Goal: Entertainment & Leisure: Consume media (video, audio)

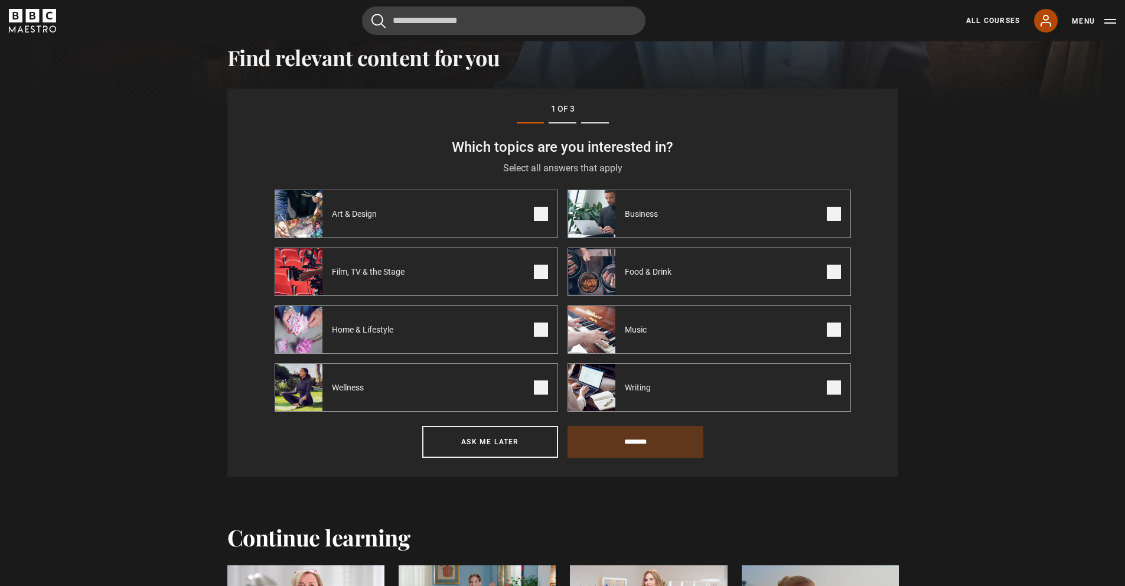
click at [1053, 23] on link "My Account" at bounding box center [1046, 21] width 24 height 24
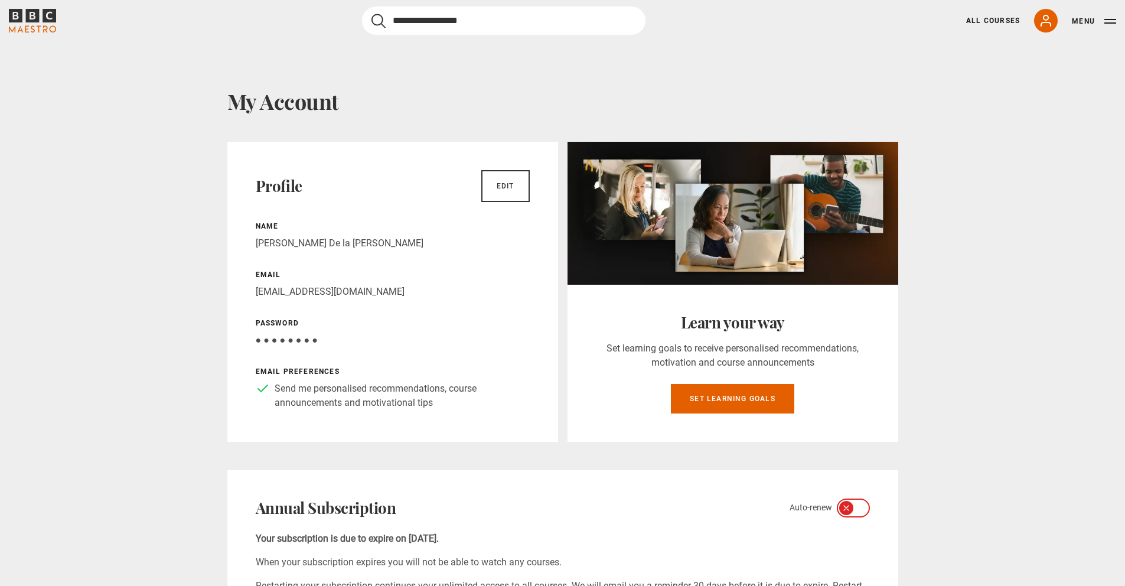
click at [591, 20] on input "Search" at bounding box center [503, 20] width 283 height 28
type input "*********"
click at [371, 14] on button "submit" at bounding box center [378, 21] width 14 height 15
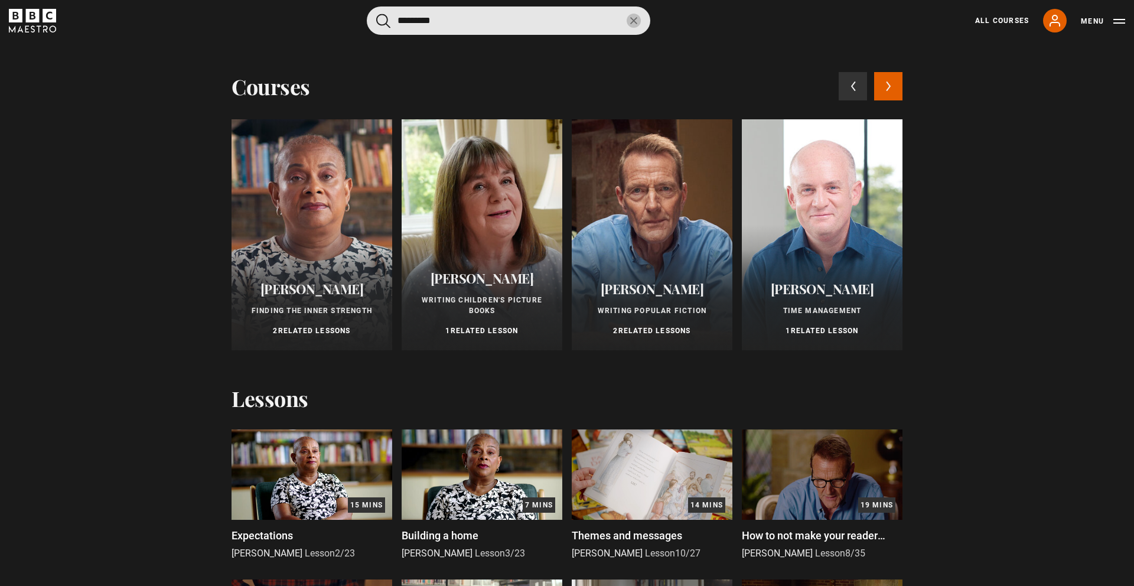
click at [632, 22] on icon "reset" at bounding box center [633, 20] width 7 height 7
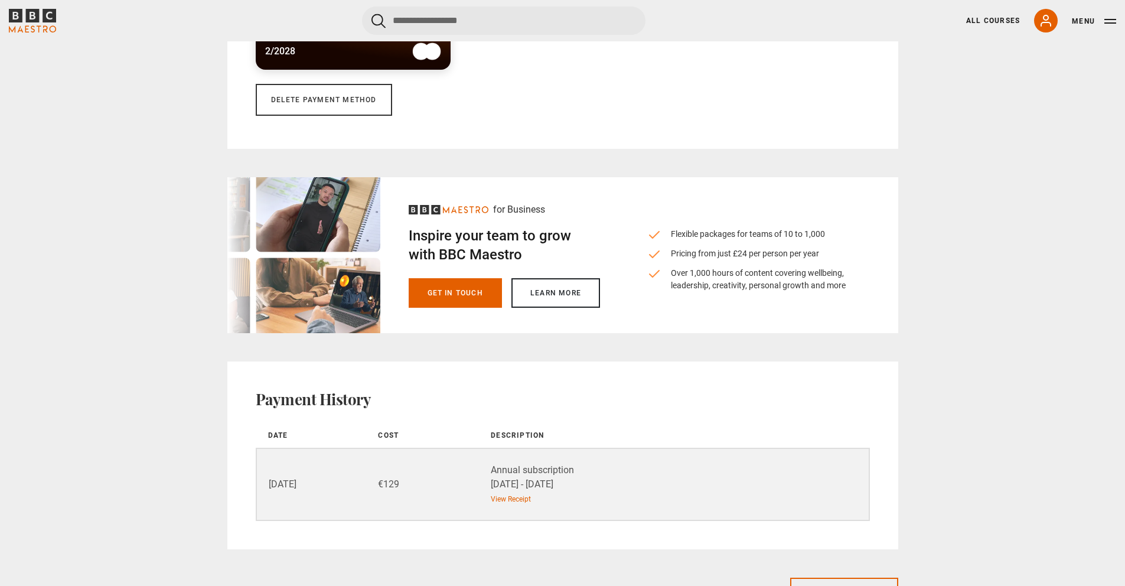
scroll to position [1016, 0]
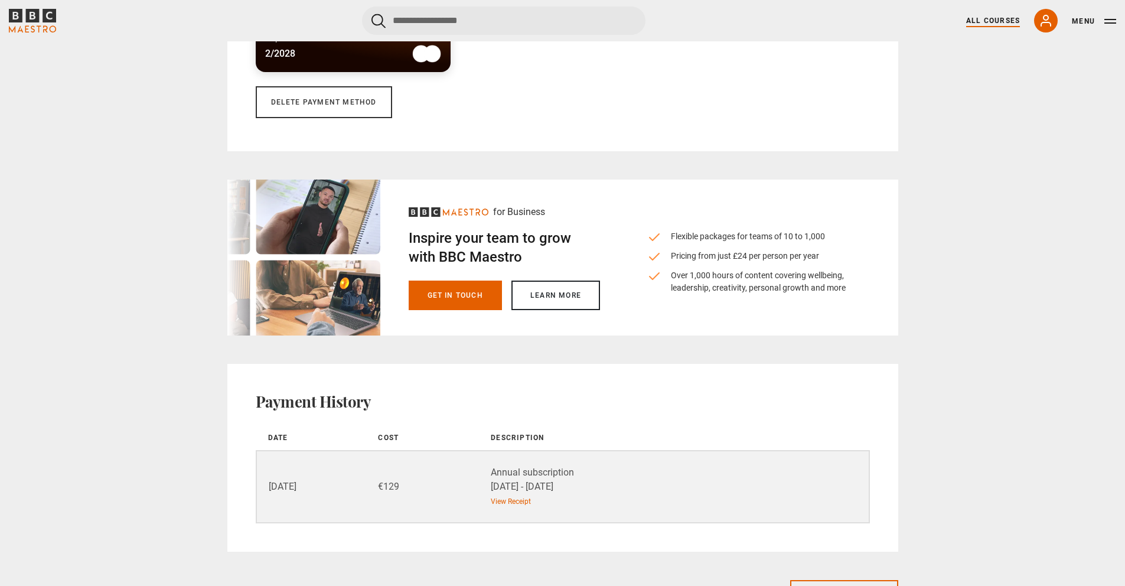
click at [994, 19] on link "All Courses" at bounding box center [993, 20] width 54 height 11
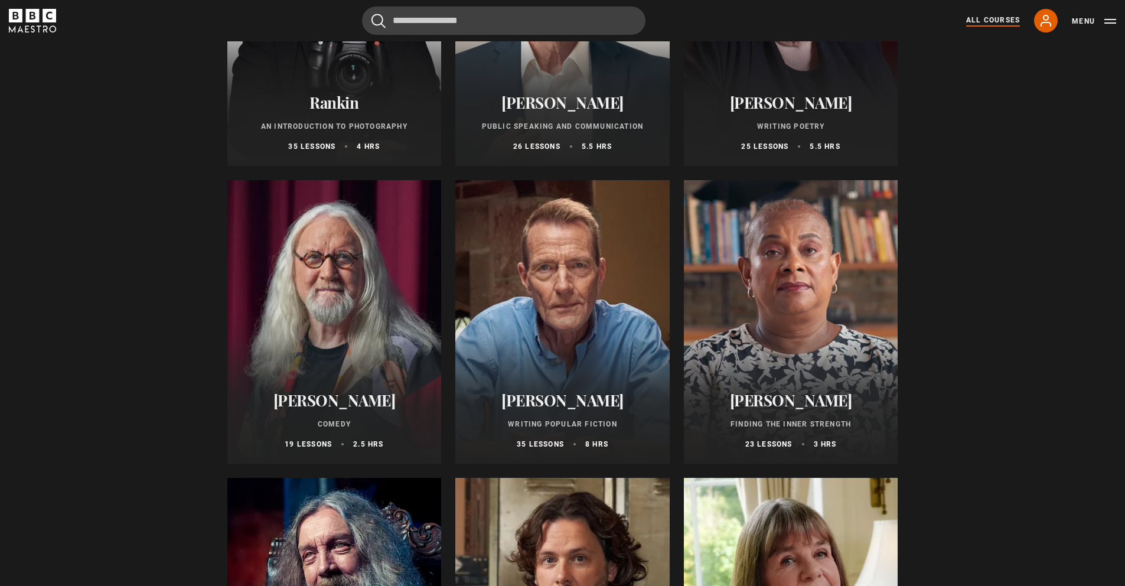
scroll to position [2692, 0]
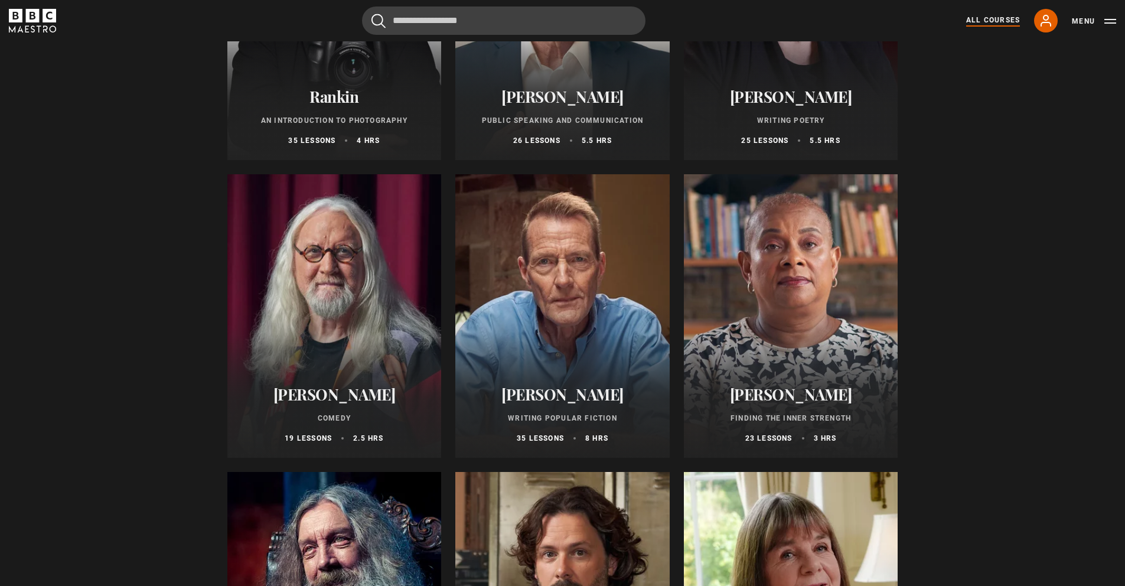
click at [827, 305] on div at bounding box center [791, 315] width 214 height 283
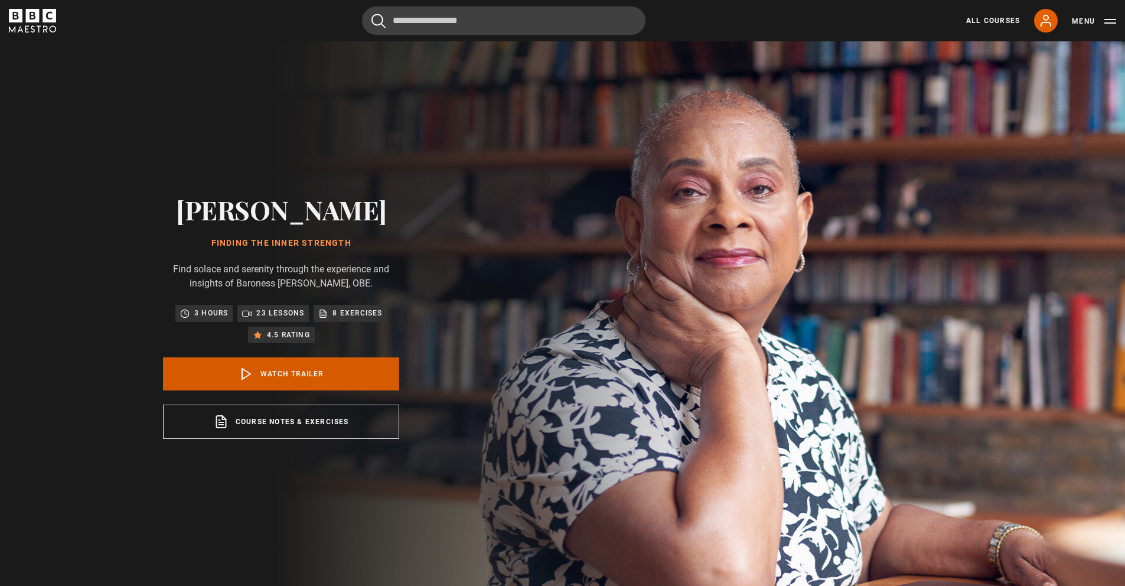
click at [337, 371] on link "Watch Trailer" at bounding box center [281, 373] width 236 height 33
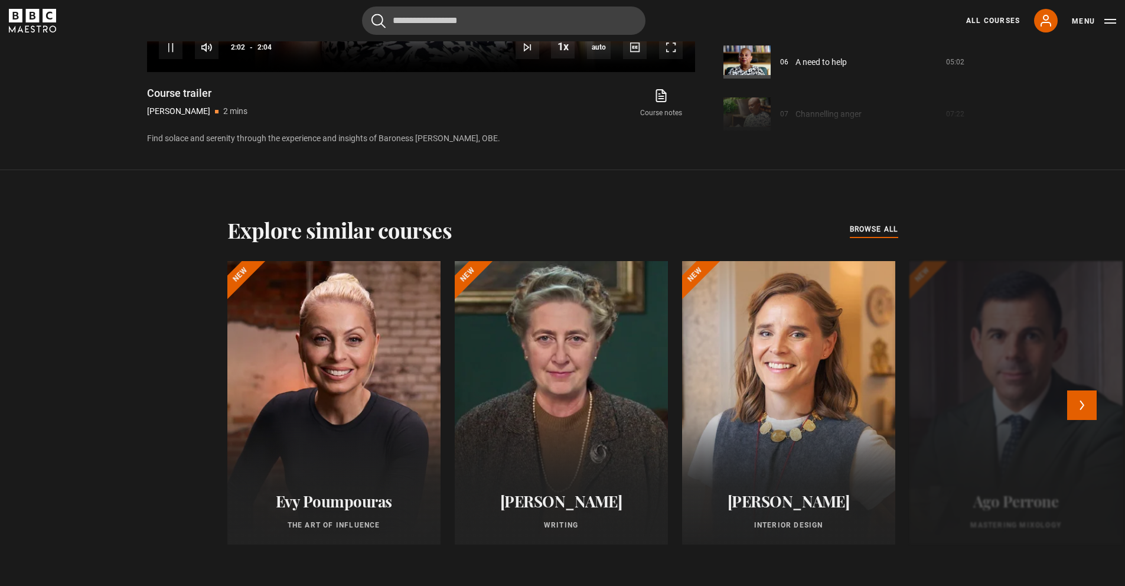
scroll to position [906, 0]
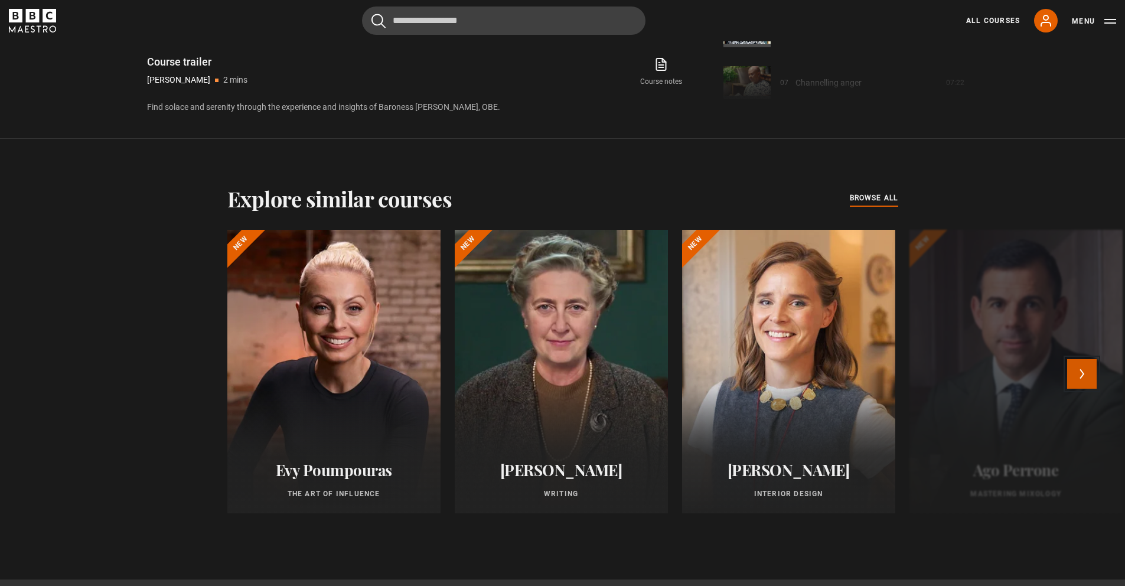
click at [1078, 371] on button "Next" at bounding box center [1082, 374] width 30 height 30
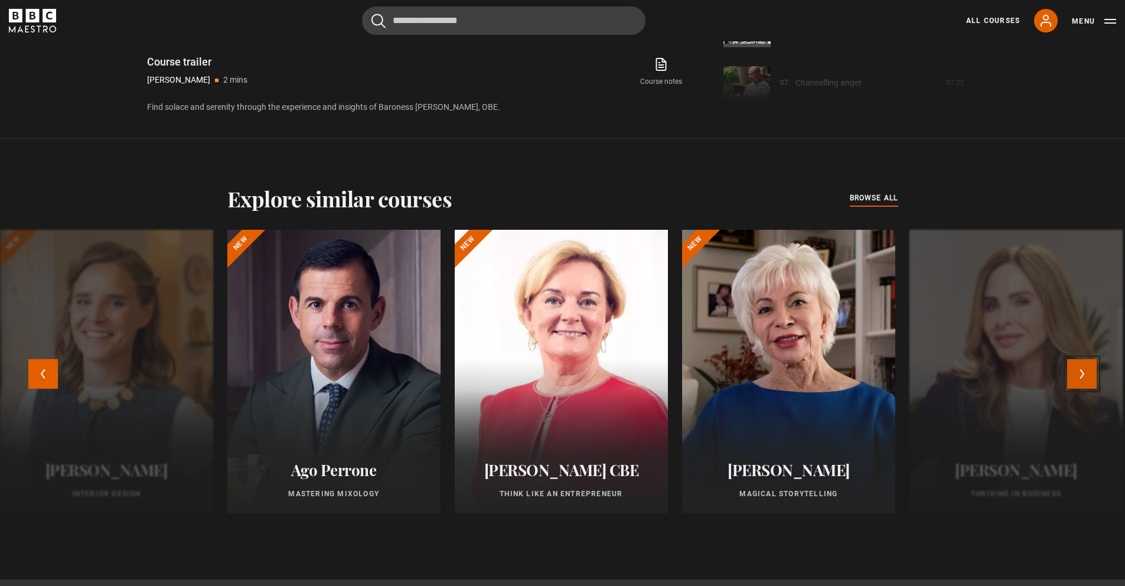
click at [1078, 371] on button "Next" at bounding box center [1082, 374] width 30 height 30
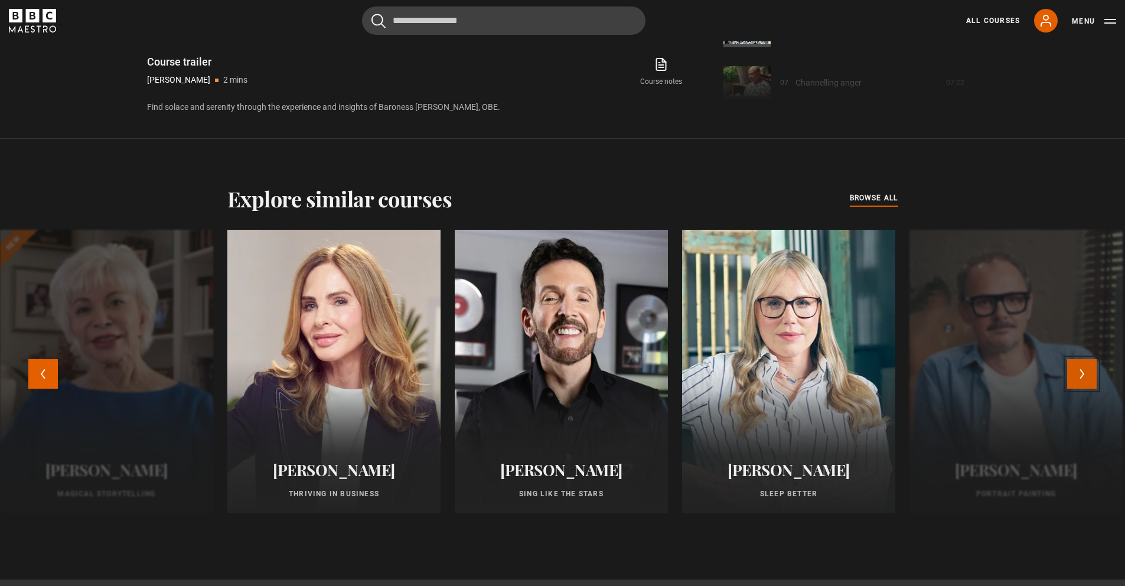
click at [1078, 371] on button "Next" at bounding box center [1082, 374] width 30 height 30
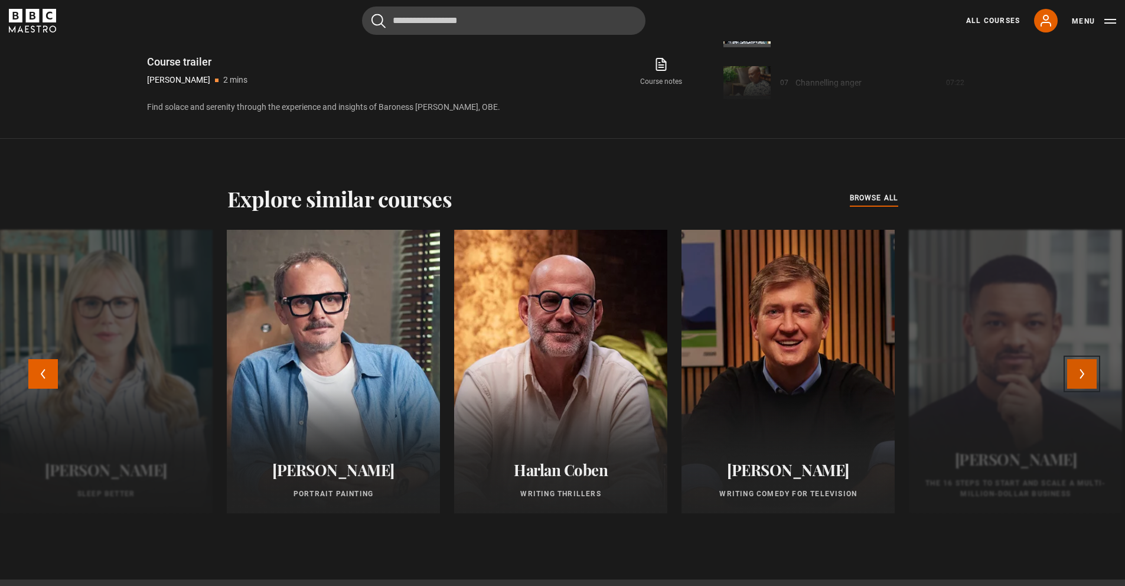
click at [1079, 371] on button "Next" at bounding box center [1082, 374] width 30 height 30
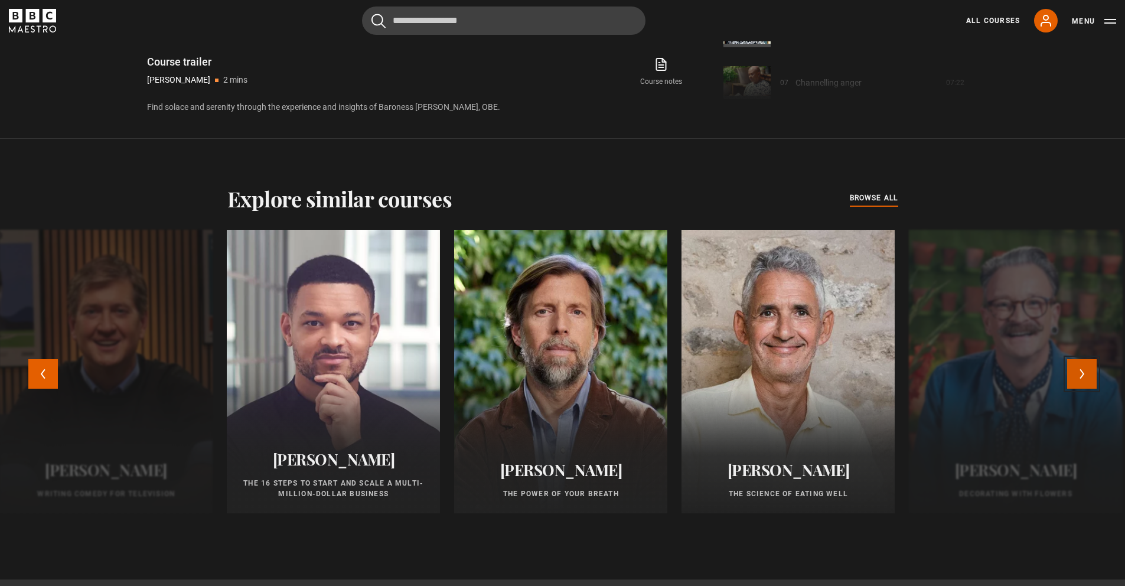
click at [1079, 371] on button "Next" at bounding box center [1082, 374] width 30 height 30
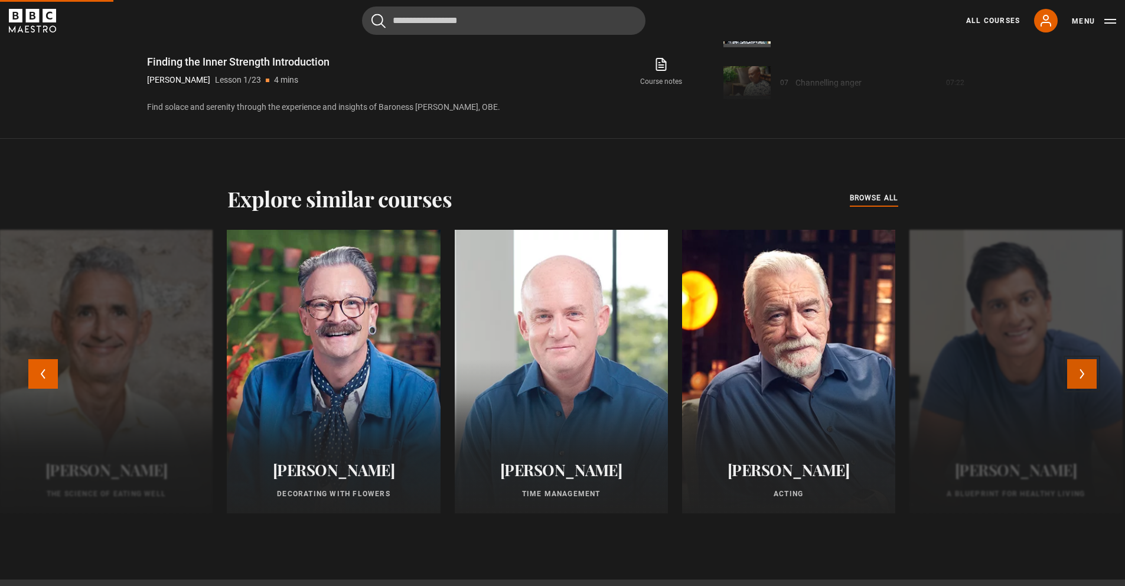
click at [1079, 371] on button "Next" at bounding box center [1082, 374] width 30 height 30
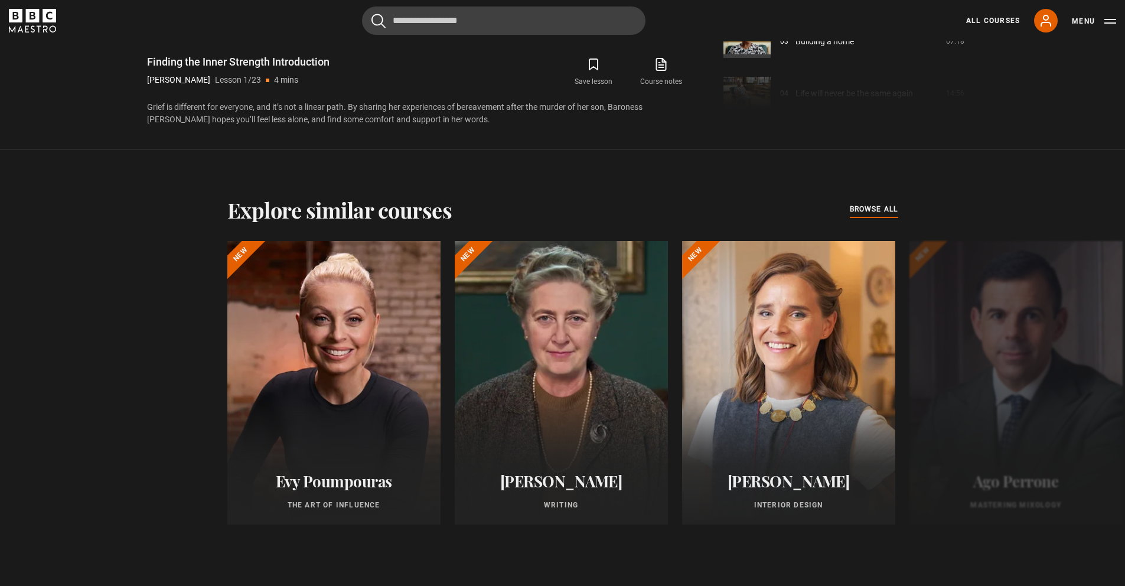
scroll to position [592, 0]
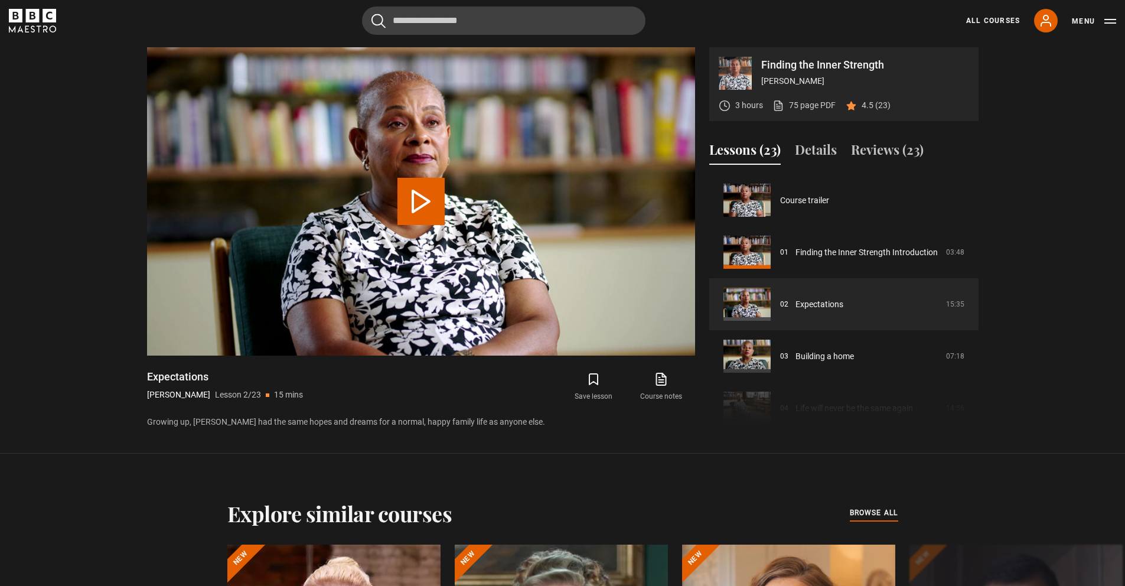
scroll to position [52, 0]
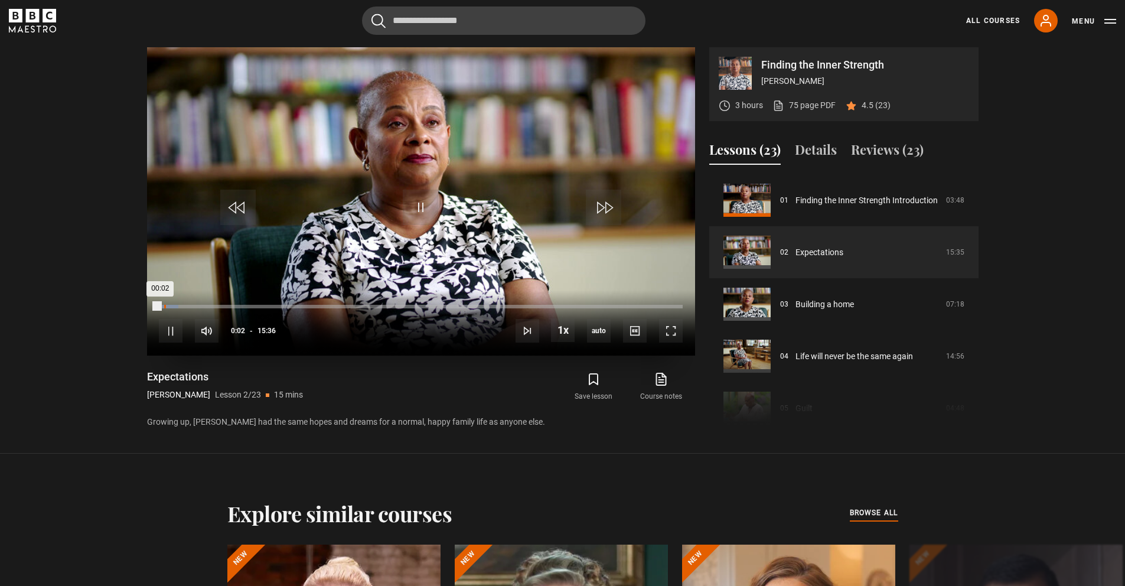
click at [159, 308] on div "00:02" at bounding box center [159, 307] width 1 height 4
click at [424, 201] on span "Video Player" at bounding box center [420, 207] width 35 height 35
click at [424, 203] on span "Video Player" at bounding box center [420, 207] width 35 height 35
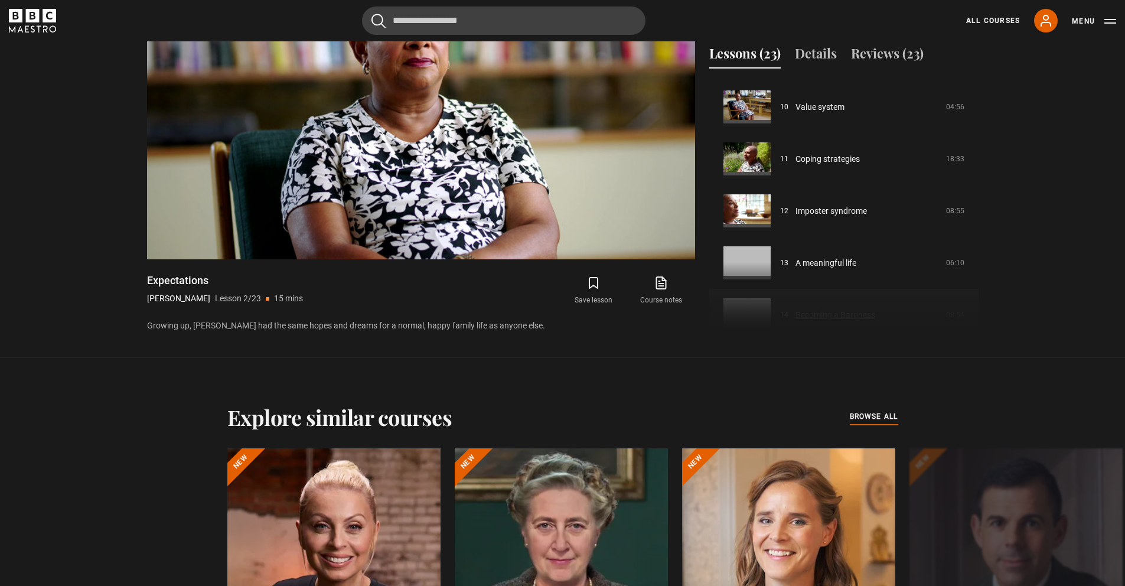
scroll to position [575, 0]
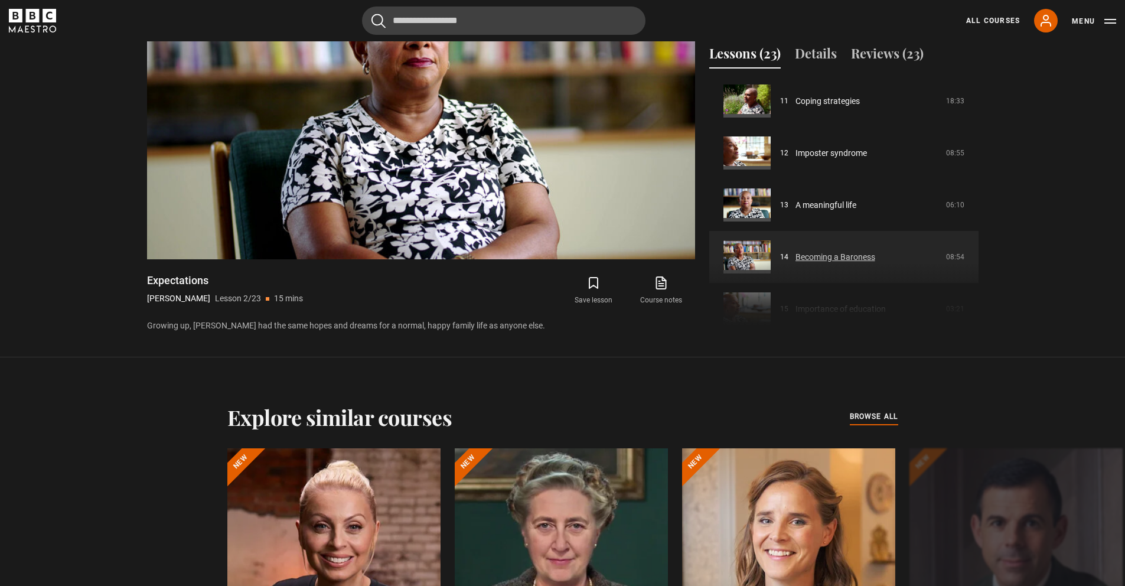
drag, startPoint x: 978, startPoint y: 181, endPoint x: 969, endPoint y: 237, distance: 57.4
click at [969, 237] on div "Course trailer 01 Finding the Inner Strength Introduction 03:48 02 Expectations…" at bounding box center [843, 205] width 269 height 255
click at [1040, 236] on section "Finding the Inner Strength [PERSON_NAME] 3 hours 75 page PDF (opens in new tab)…" at bounding box center [562, 131] width 1125 height 454
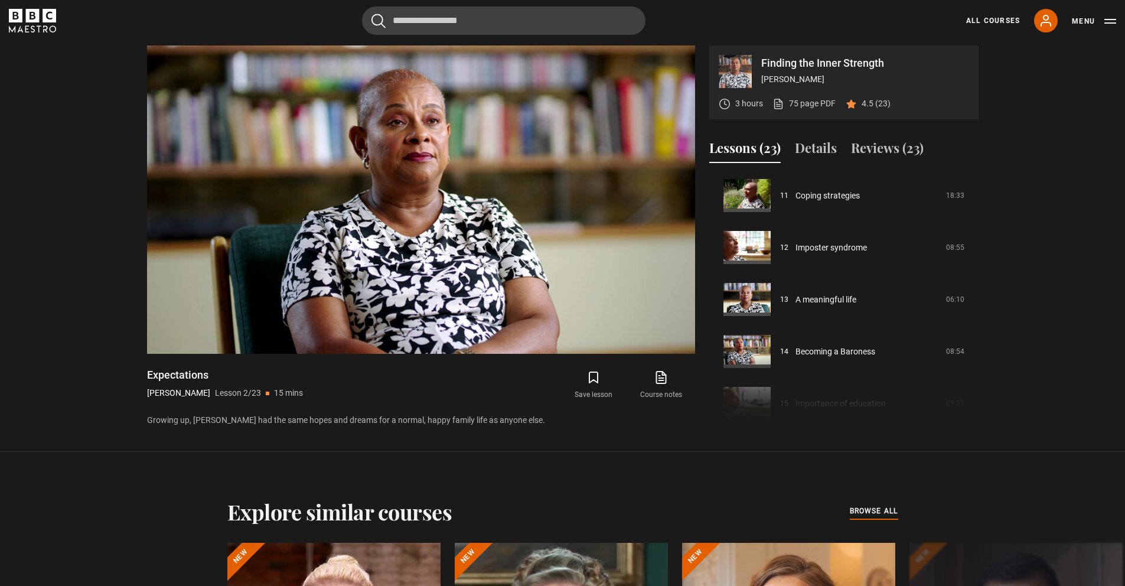
scroll to position [530, 0]
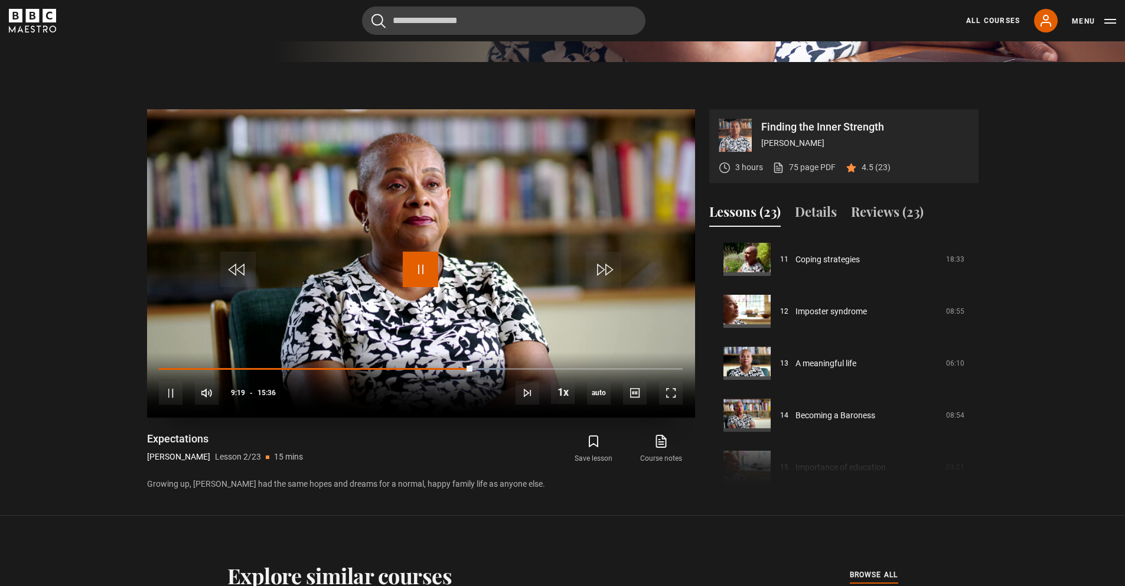
click at [430, 272] on span "Video Player" at bounding box center [420, 269] width 35 height 35
